Goal: Entertainment & Leisure: Consume media (video, audio)

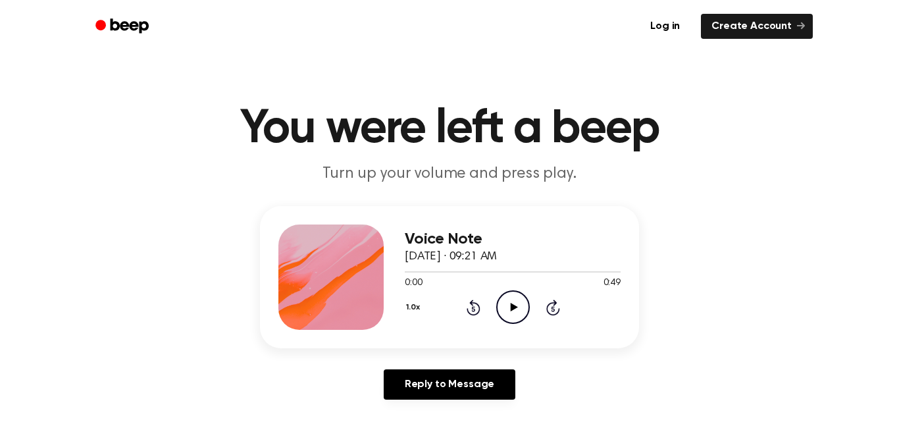
click at [513, 311] on icon "Play Audio" at bounding box center [513, 307] width 34 height 34
click at [549, 311] on icon "Skip 5 seconds" at bounding box center [552, 307] width 14 height 17
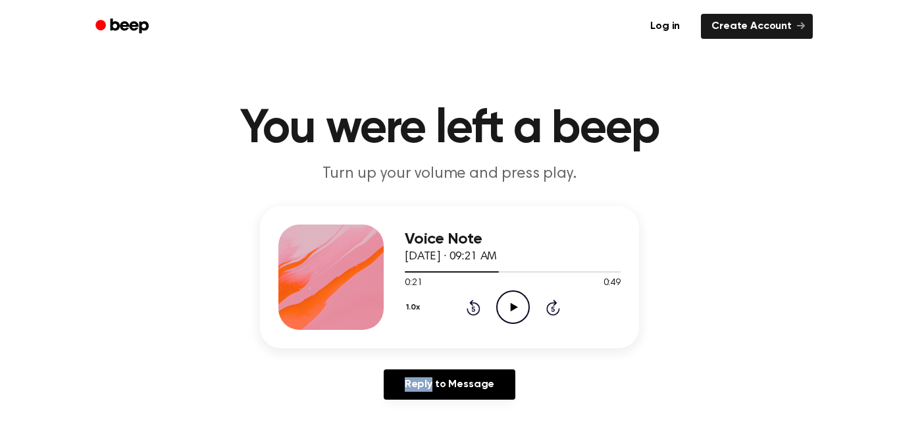
click at [549, 311] on icon "Skip 5 seconds" at bounding box center [552, 307] width 14 height 17
click at [551, 310] on icon "Skip 5 seconds" at bounding box center [552, 307] width 14 height 17
click at [471, 314] on icon at bounding box center [473, 307] width 14 height 16
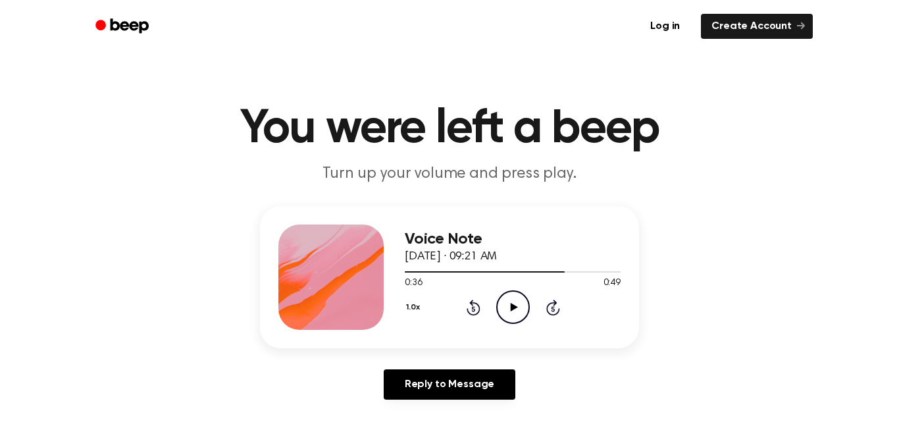
click at [471, 314] on icon at bounding box center [473, 307] width 14 height 16
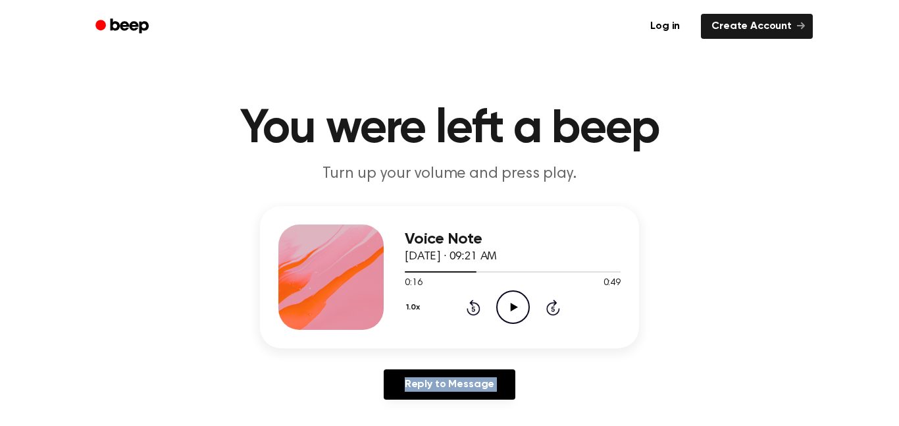
click at [471, 314] on icon at bounding box center [473, 307] width 14 height 16
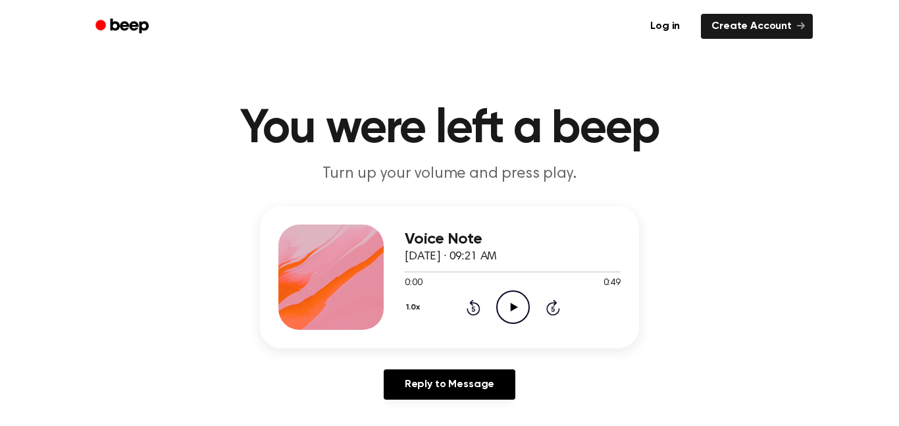
click at [510, 311] on icon "Play Audio" at bounding box center [513, 307] width 34 height 34
click at [553, 309] on icon at bounding box center [552, 308] width 3 height 5
click at [554, 309] on icon "Skip 5 seconds" at bounding box center [552, 307] width 14 height 17
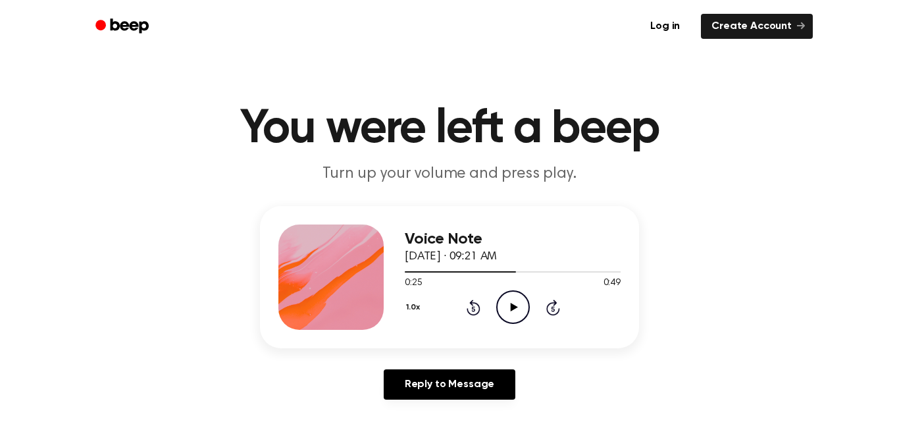
click at [503, 303] on icon "Play Audio" at bounding box center [513, 307] width 34 height 34
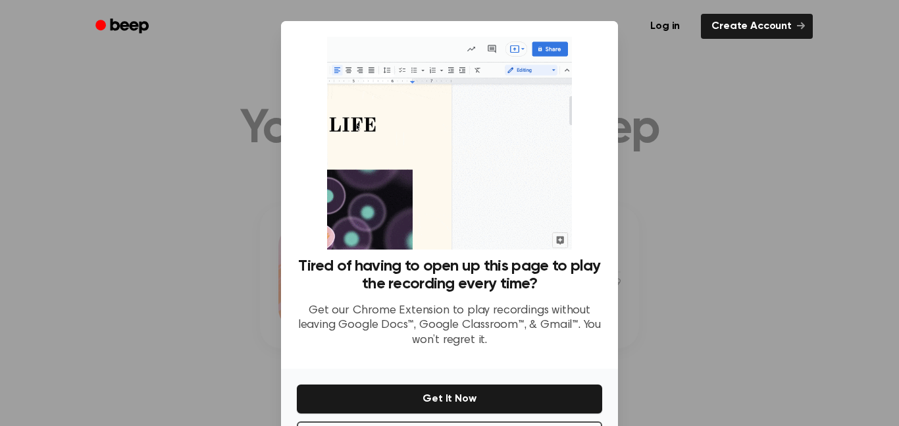
scroll to position [53, 0]
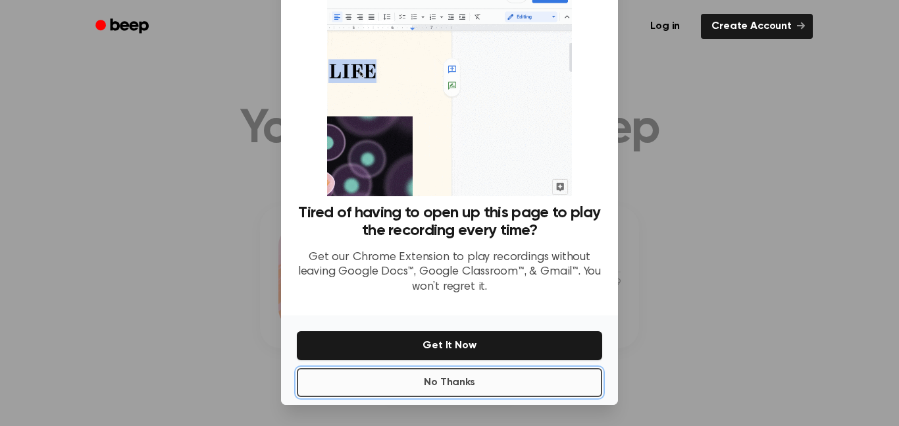
click at [543, 386] on button "No Thanks" at bounding box center [449, 382] width 305 height 29
